Goal: Contribute content

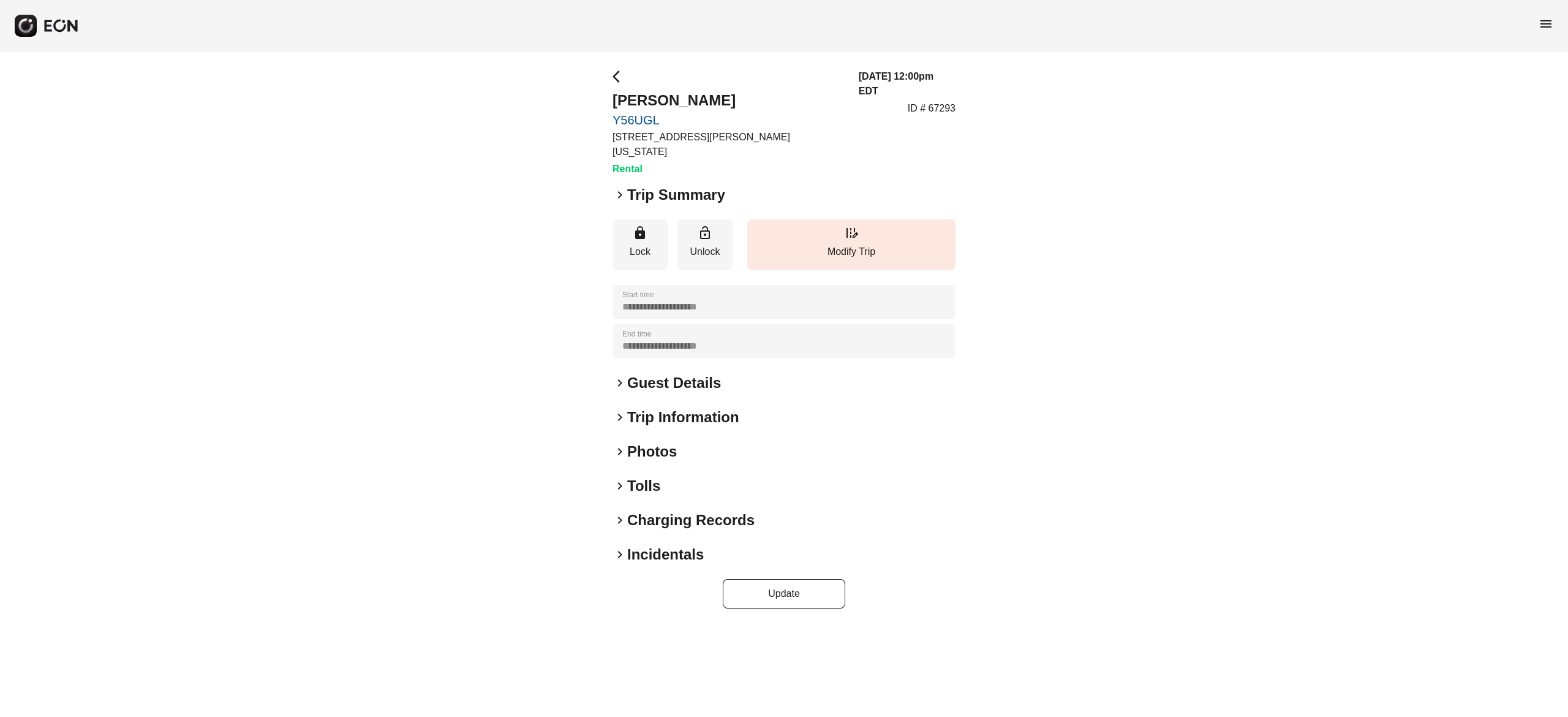
click at [651, 441] on h2 "Photos" at bounding box center [651, 451] width 50 height 20
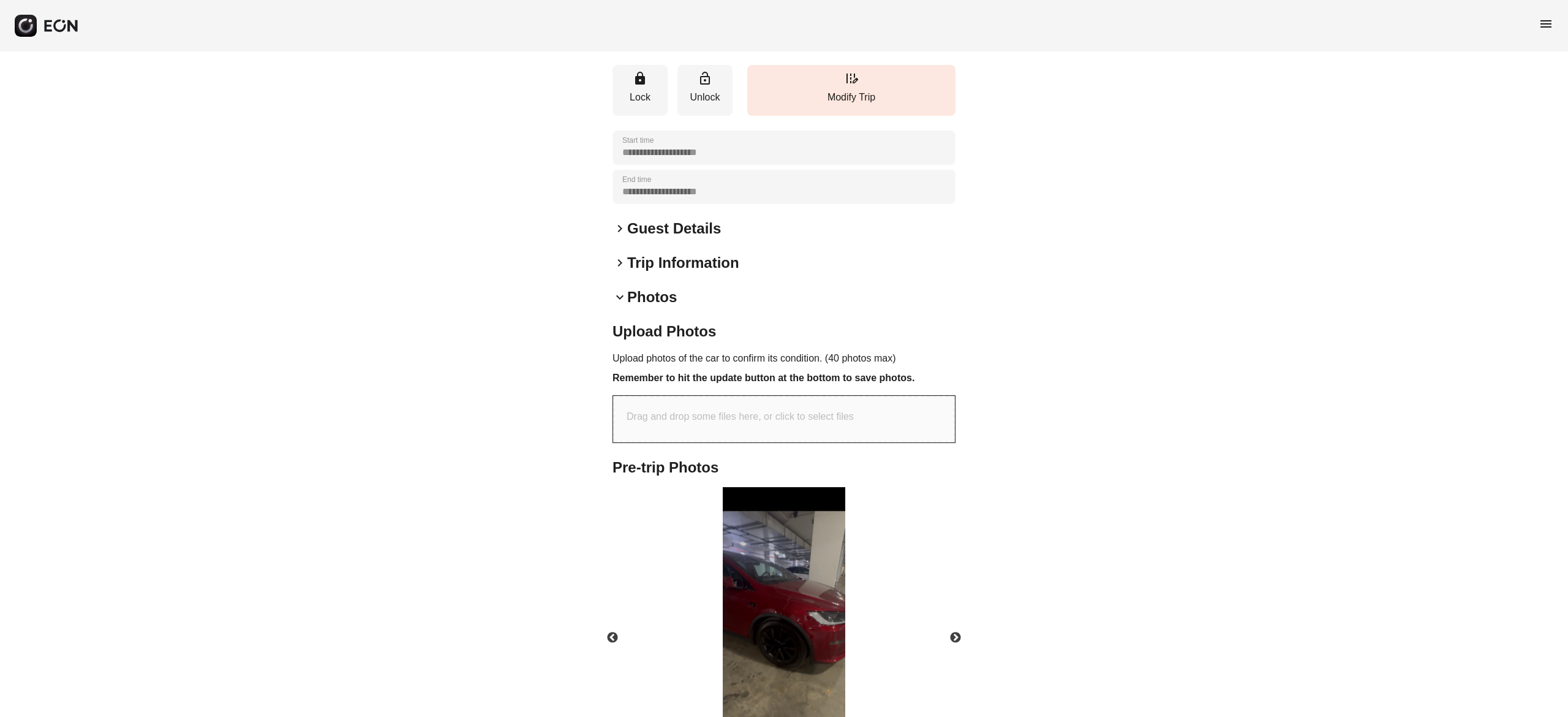
scroll to position [400, 0]
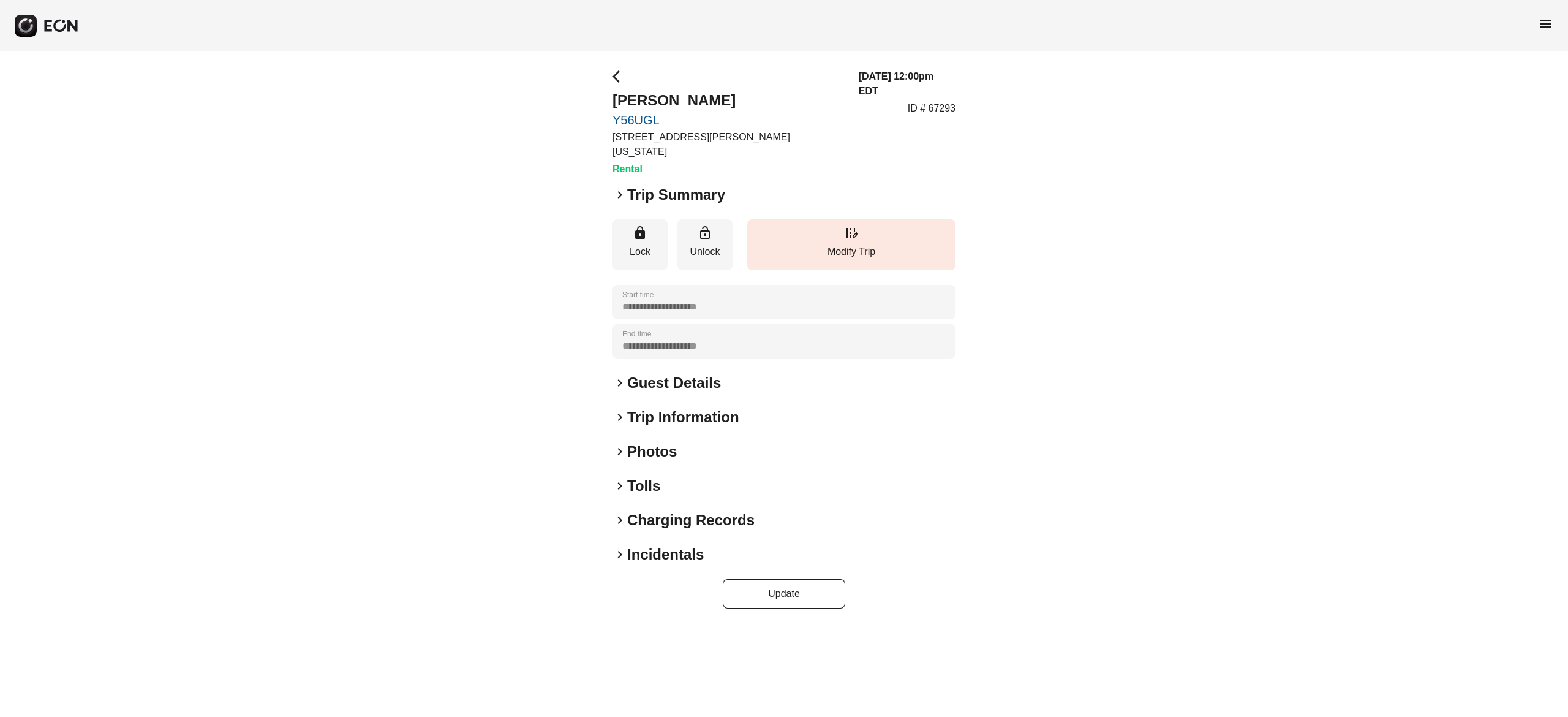
click at [645, 441] on h2 "Photos" at bounding box center [651, 451] width 50 height 20
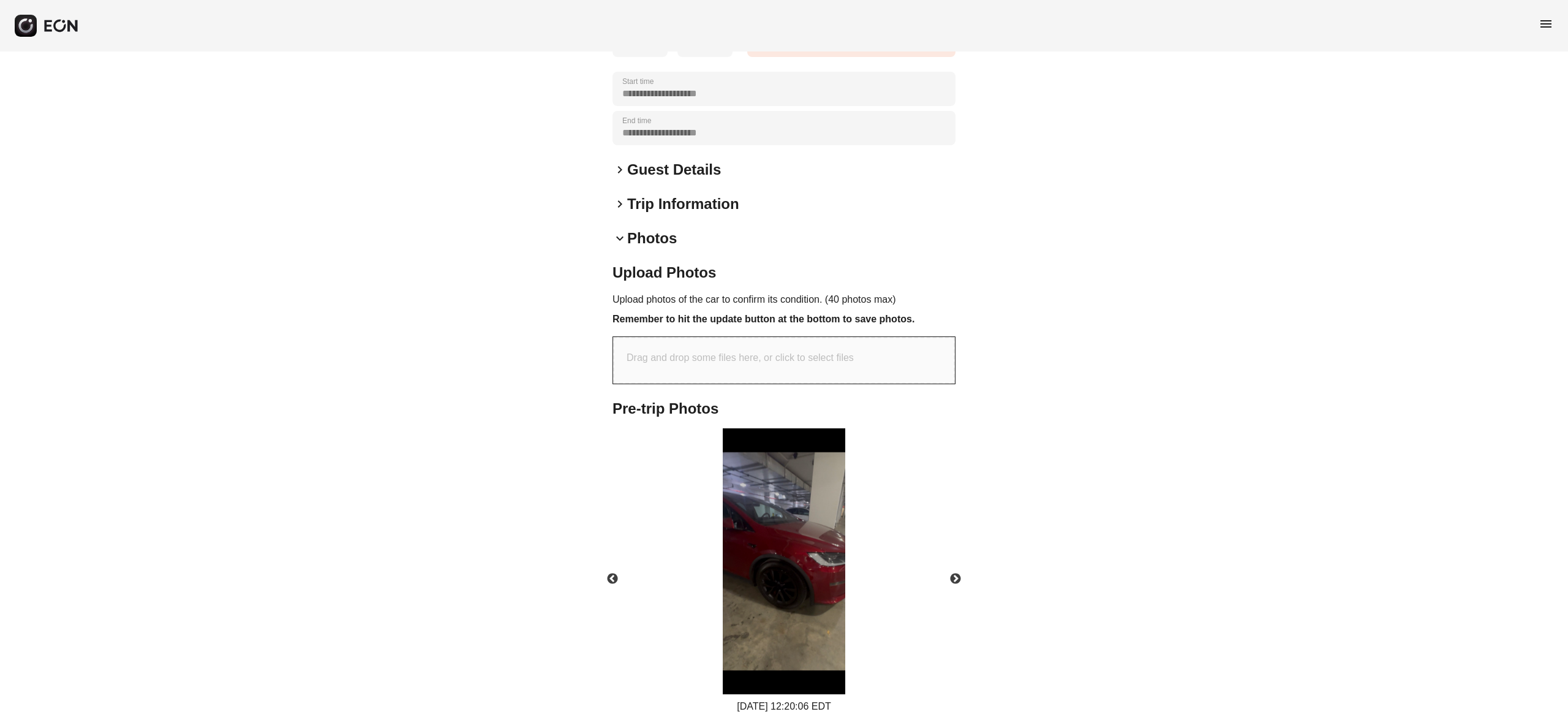
scroll to position [368, 0]
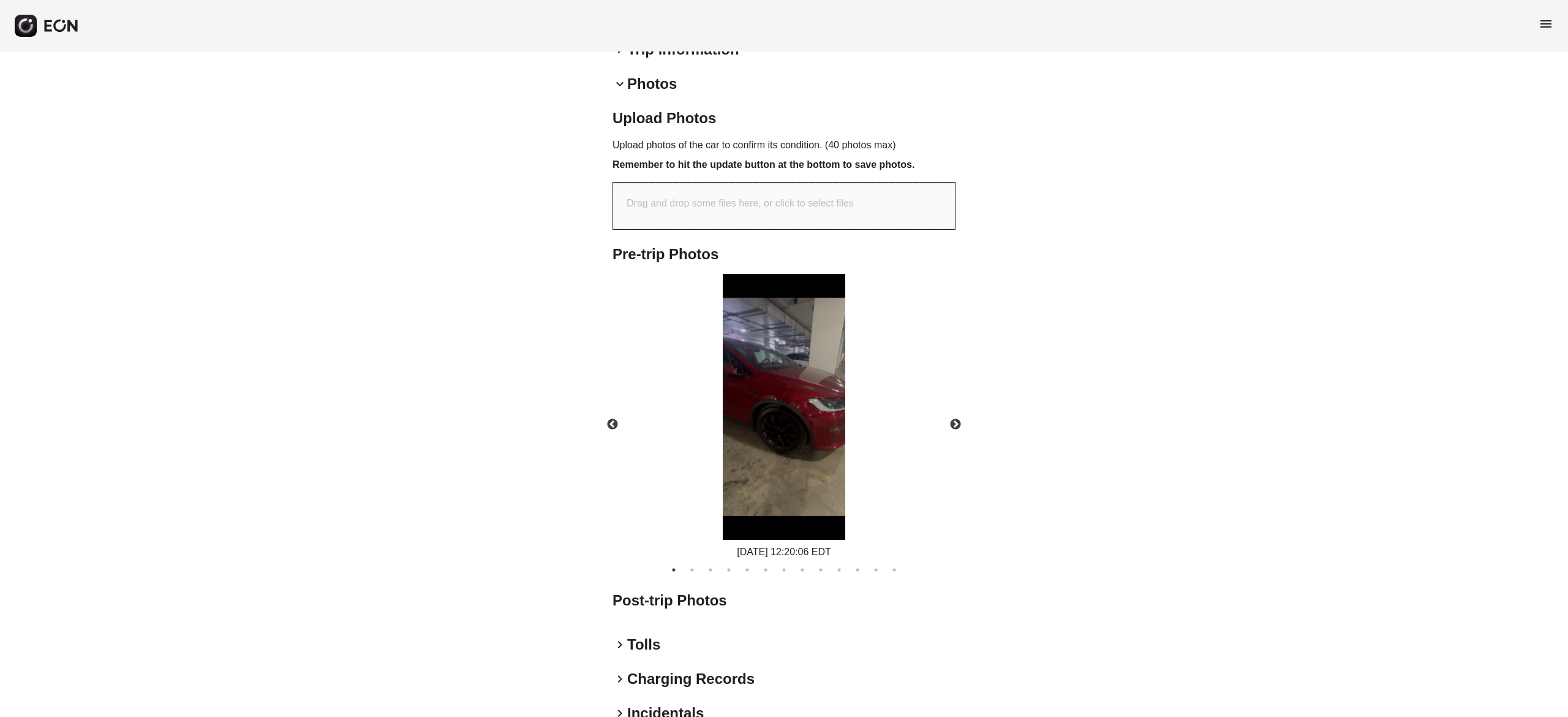
click at [731, 198] on div "Drag and drop some files here, or click to select files" at bounding box center [784, 205] width 341 height 46
type input "**********"
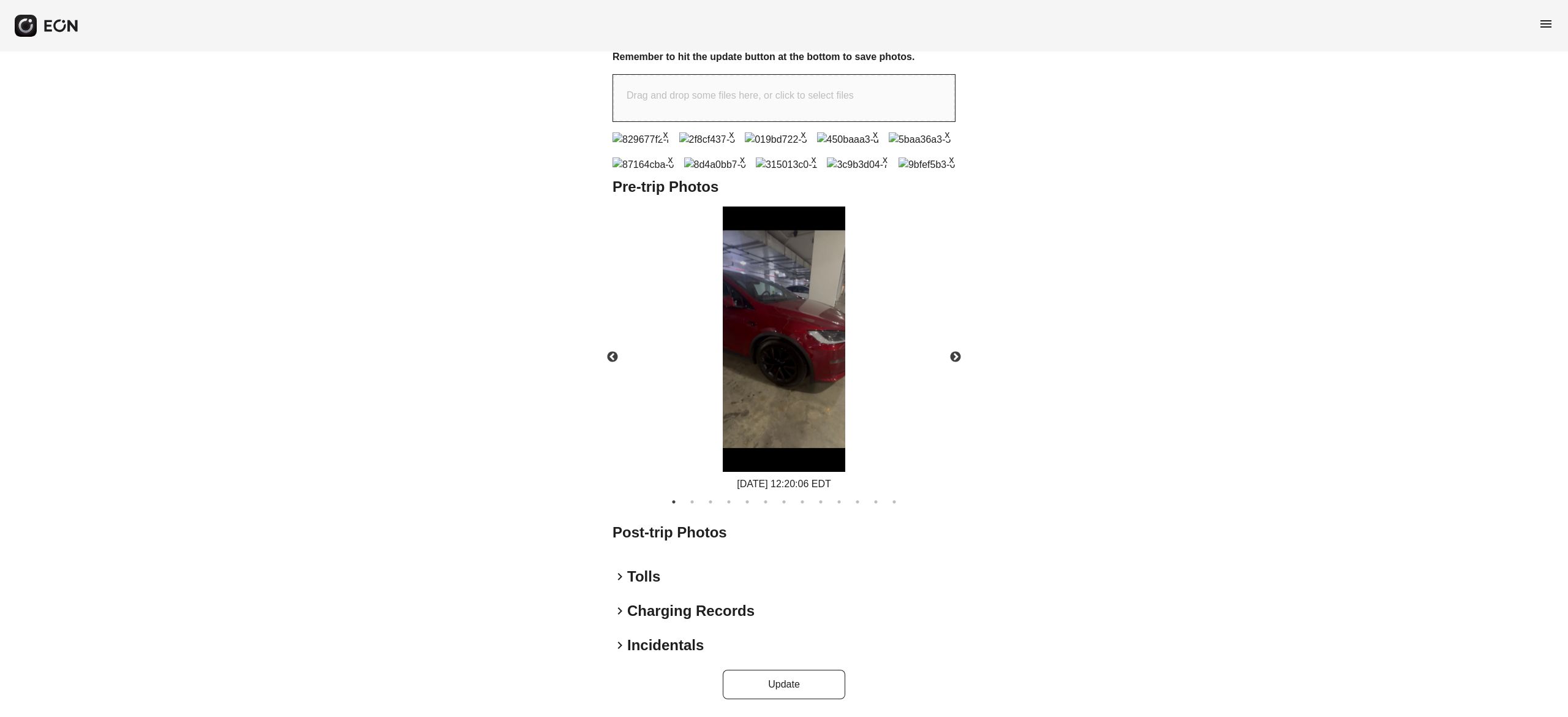
scroll to position [684, 0]
click at [782, 685] on button "Update" at bounding box center [784, 684] width 122 height 29
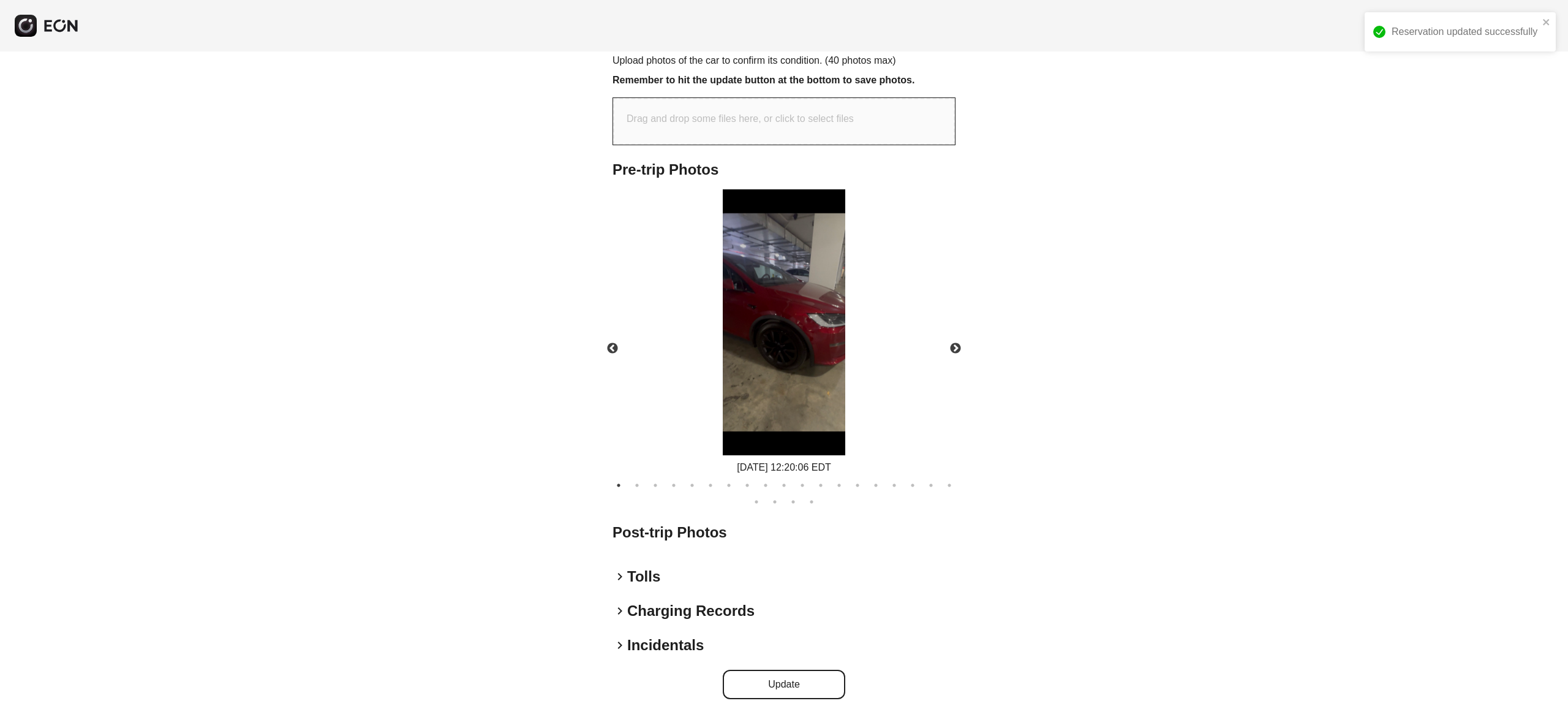
scroll to position [436, 0]
